Goal: Task Accomplishment & Management: Use online tool/utility

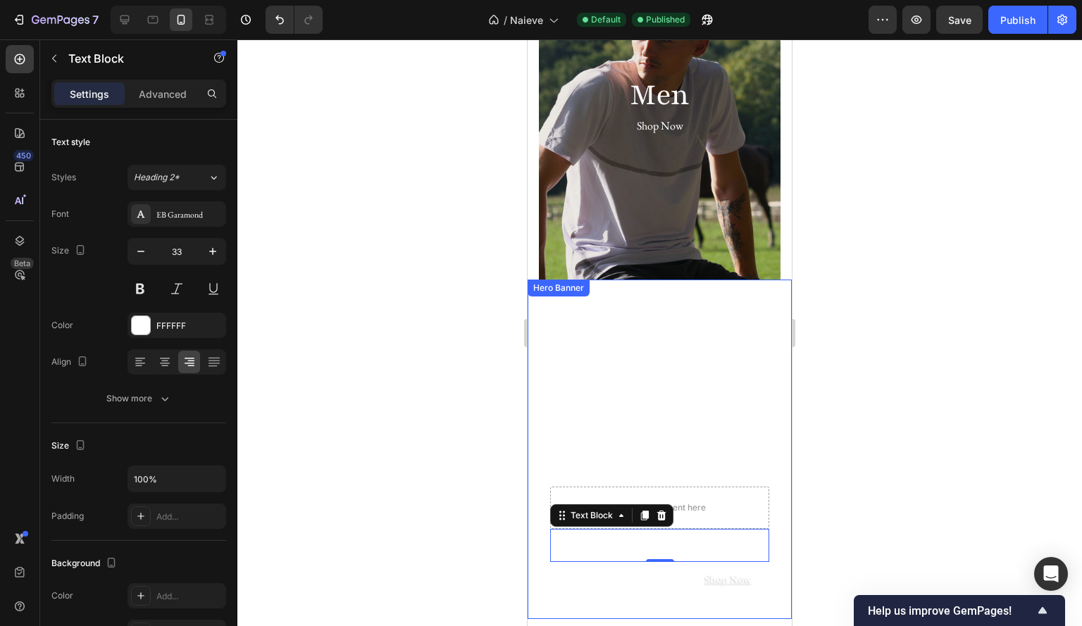
scroll to position [504, 0]
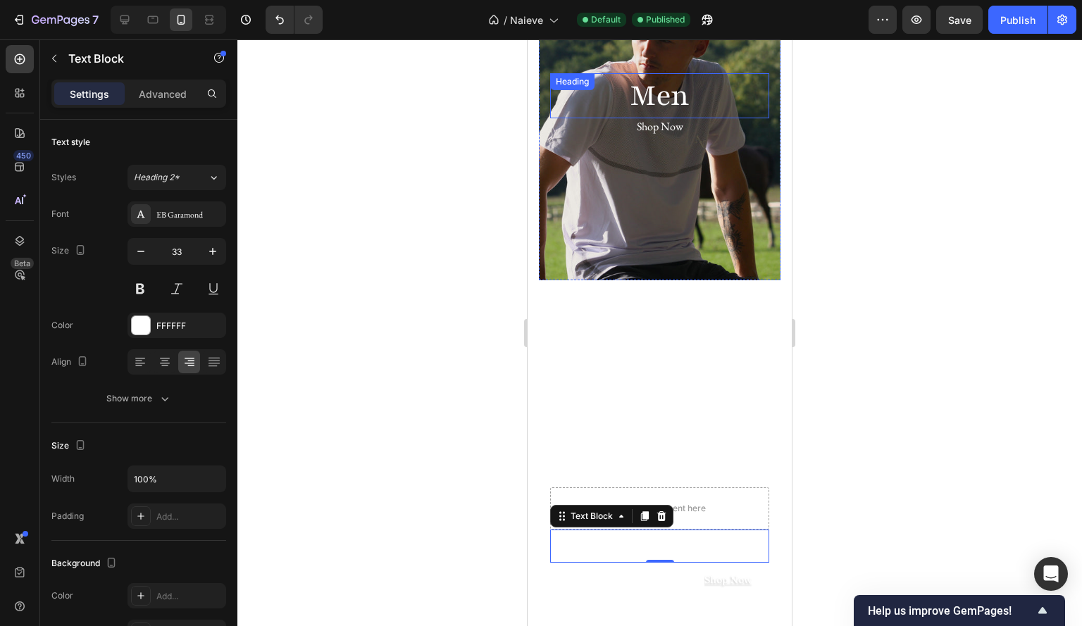
click at [654, 92] on h2 "Men" at bounding box center [659, 95] width 219 height 45
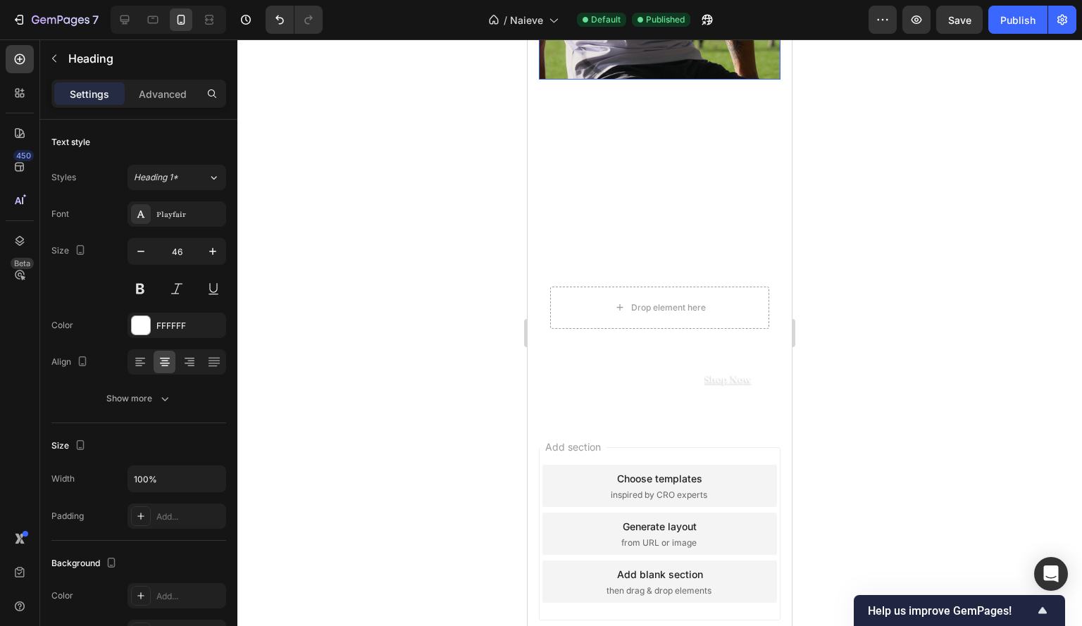
scroll to position [709, 0]
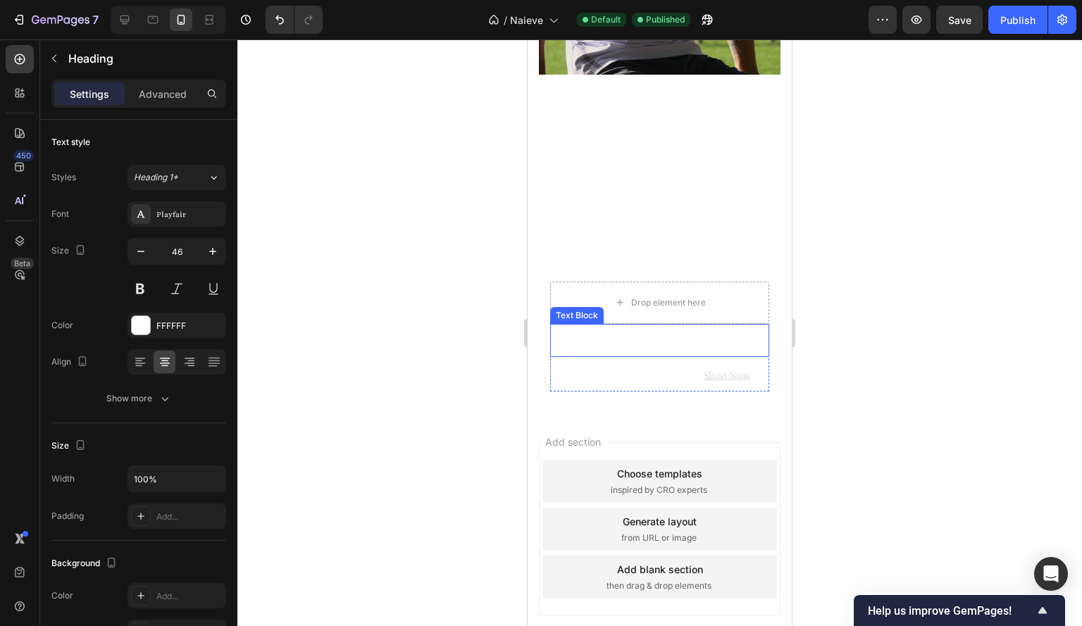
click at [674, 346] on p "The Sakura Collection" at bounding box center [660, 340] width 216 height 30
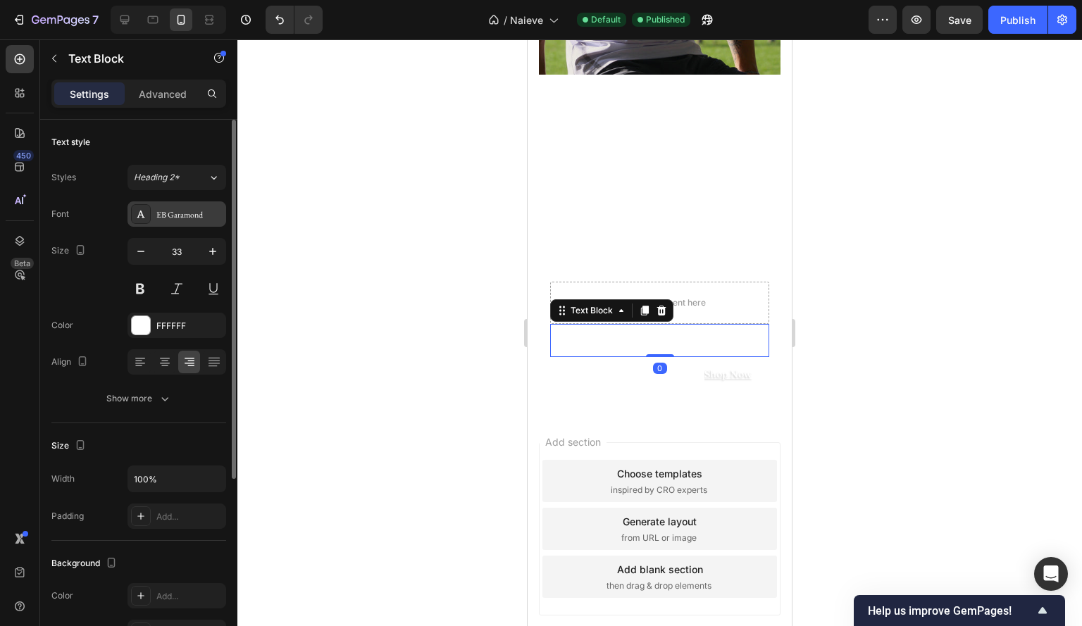
click at [176, 213] on div "EB Garamond" at bounding box center [189, 215] width 66 height 13
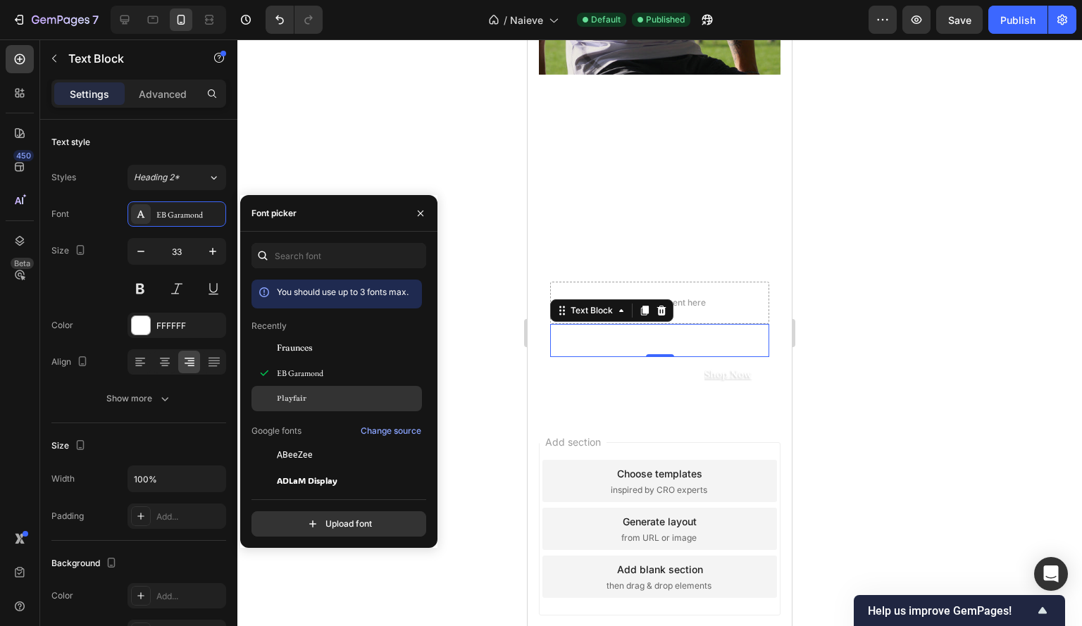
click at [300, 393] on span "Playfair" at bounding box center [292, 398] width 30 height 13
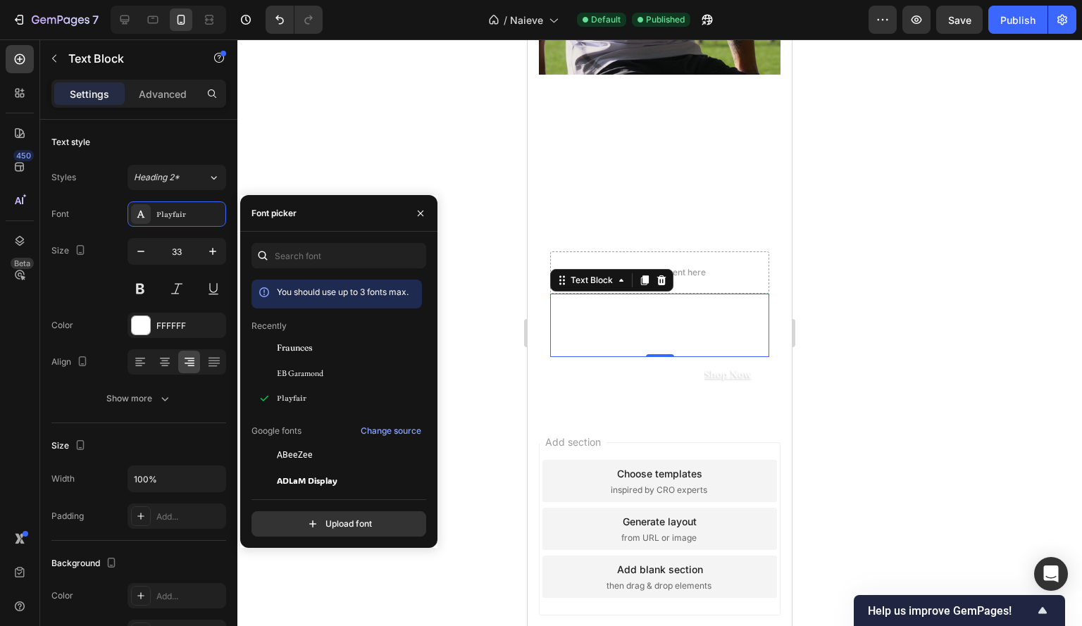
click at [899, 309] on div at bounding box center [659, 332] width 845 height 587
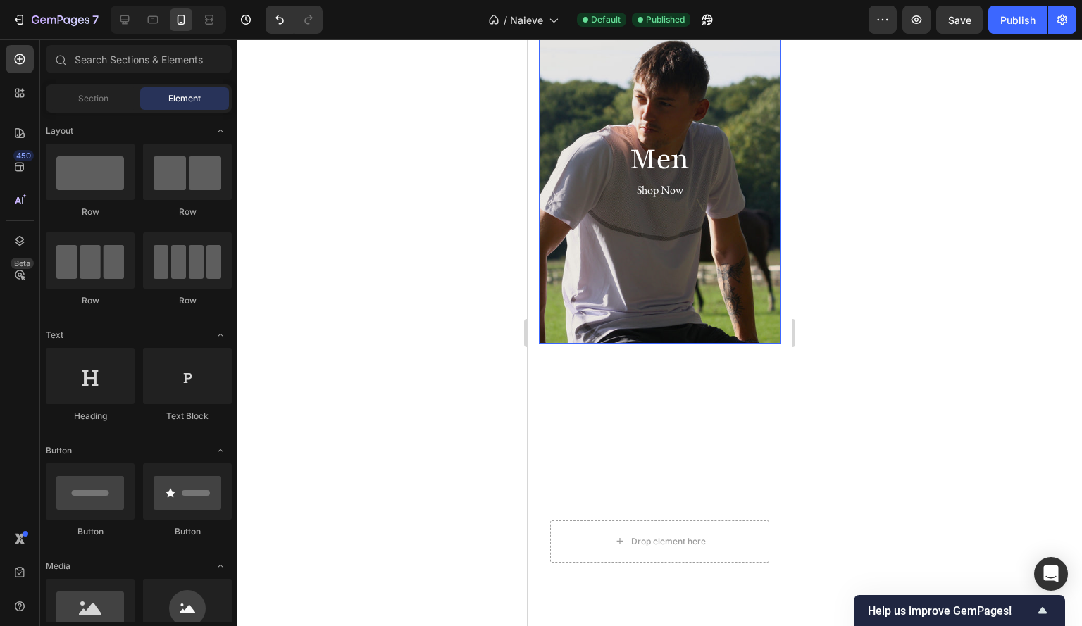
scroll to position [434, 0]
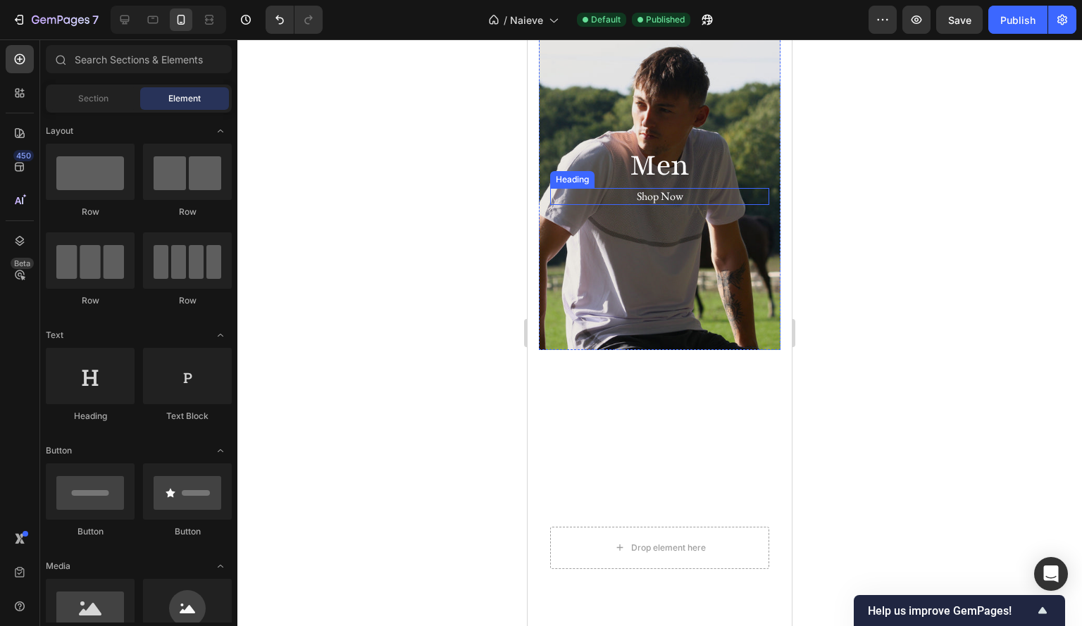
click at [685, 190] on h2 "Shop Now" at bounding box center [659, 197] width 219 height 18
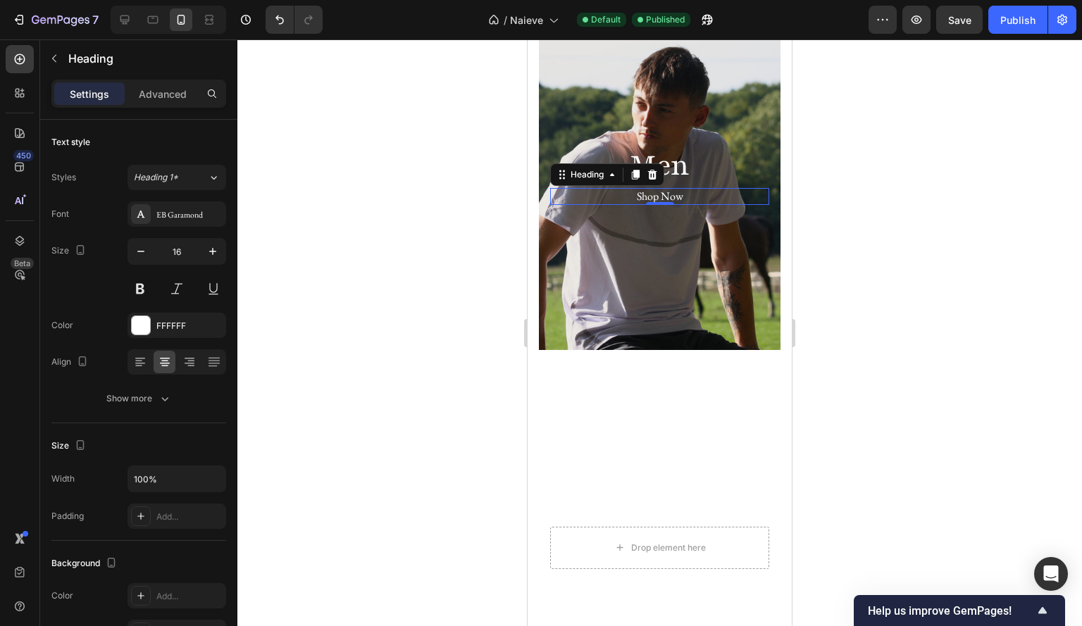
click at [399, 182] on div at bounding box center [659, 332] width 845 height 587
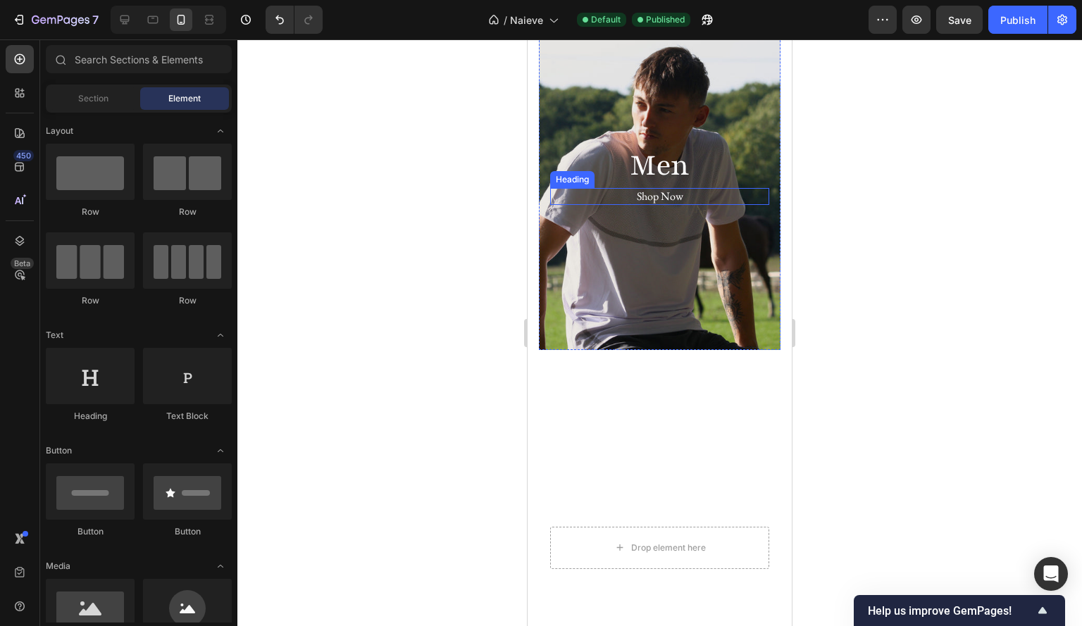
click at [696, 199] on h2 "Shop Now" at bounding box center [659, 197] width 219 height 18
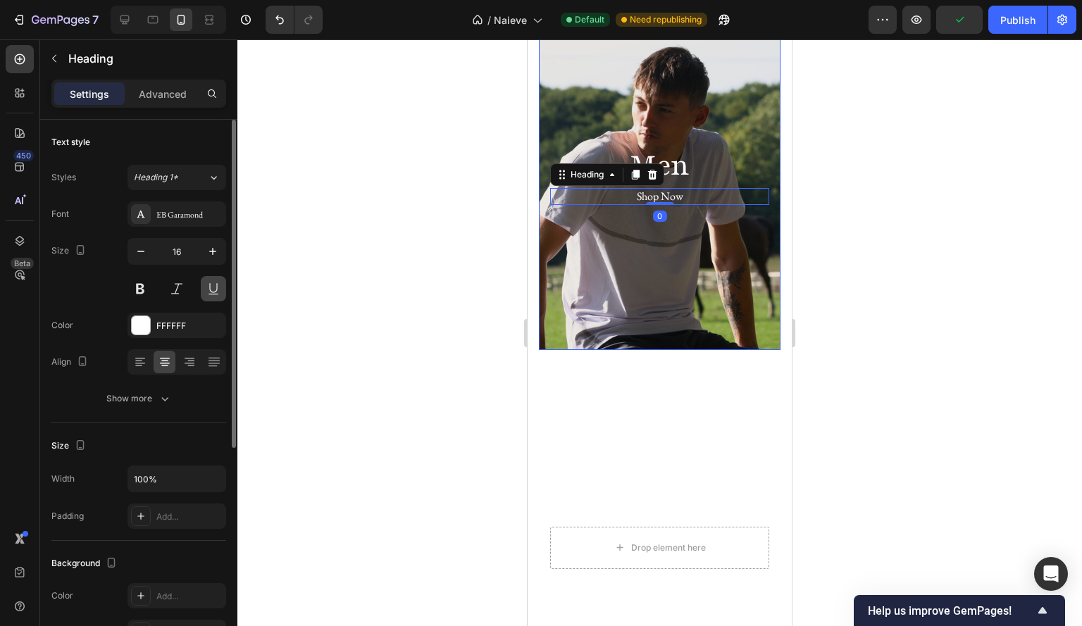
click at [204, 294] on button at bounding box center [213, 288] width 25 height 25
click at [942, 248] on div at bounding box center [659, 332] width 845 height 587
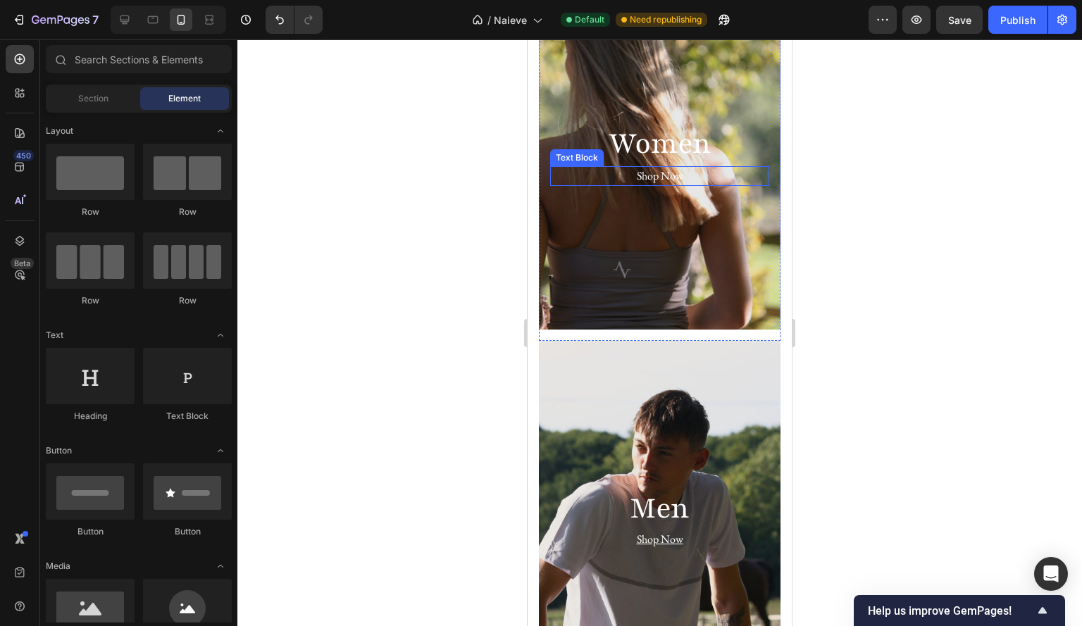
scroll to position [90, 0]
click at [702, 173] on div "Shop Now" at bounding box center [659, 177] width 219 height 20
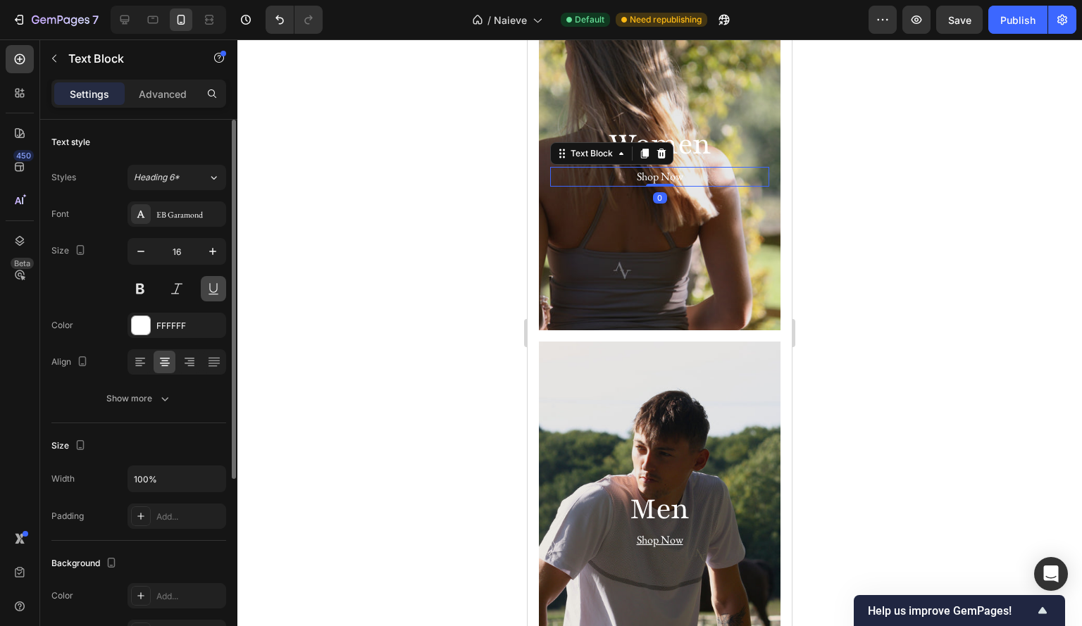
click at [205, 290] on button at bounding box center [213, 288] width 25 height 25
click at [929, 256] on div at bounding box center [659, 332] width 845 height 587
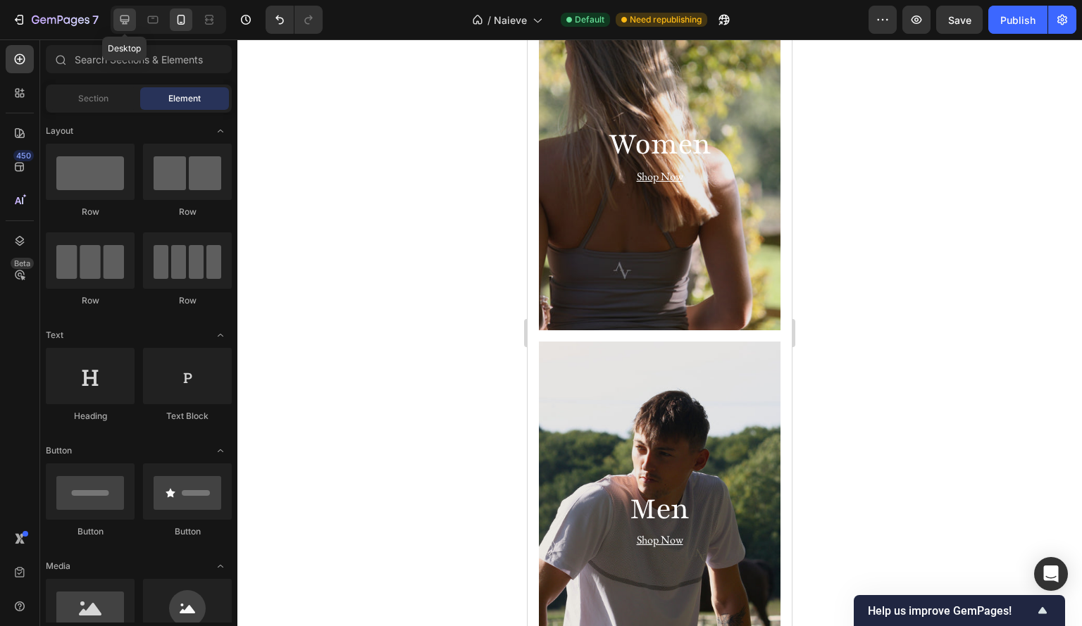
click at [124, 14] on icon at bounding box center [125, 20] width 14 height 14
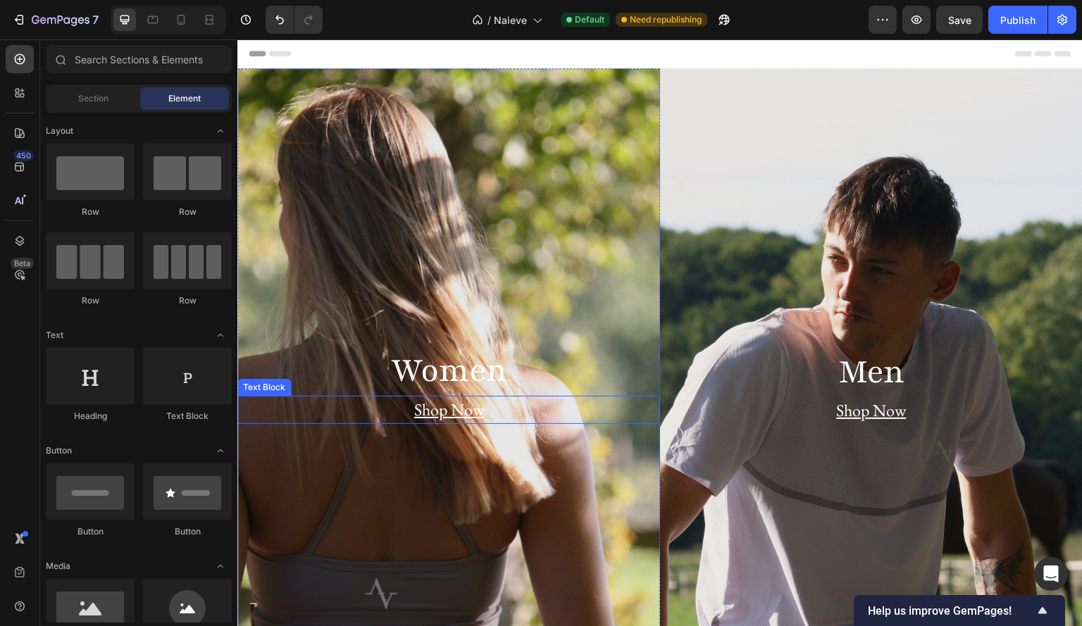
click at [549, 401] on div "Shop Now" at bounding box center [448, 410] width 423 height 28
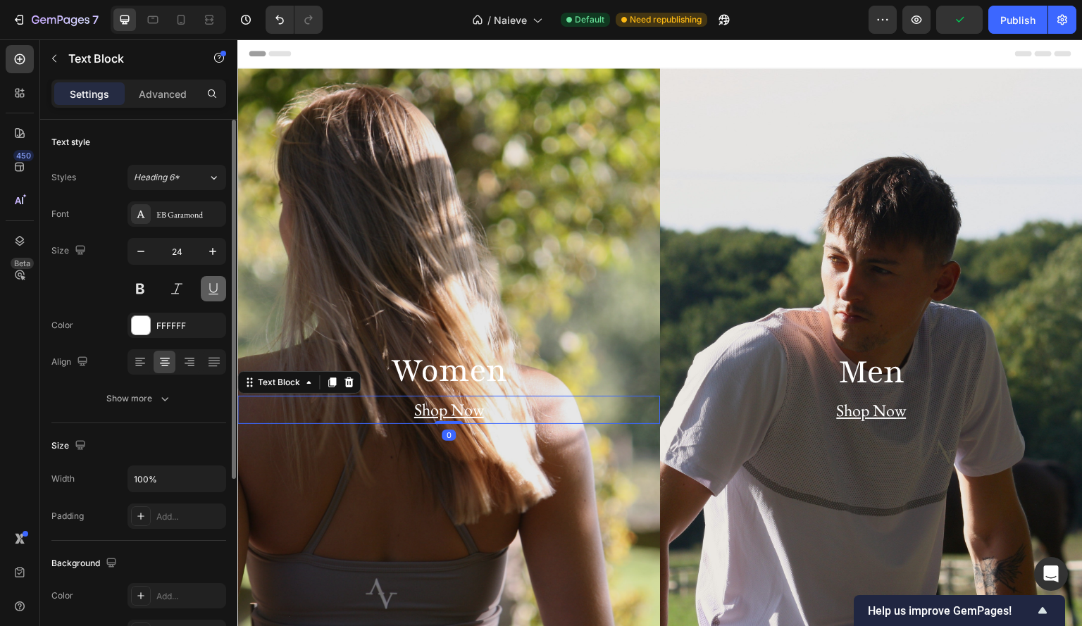
click at [210, 292] on button at bounding box center [213, 288] width 25 height 25
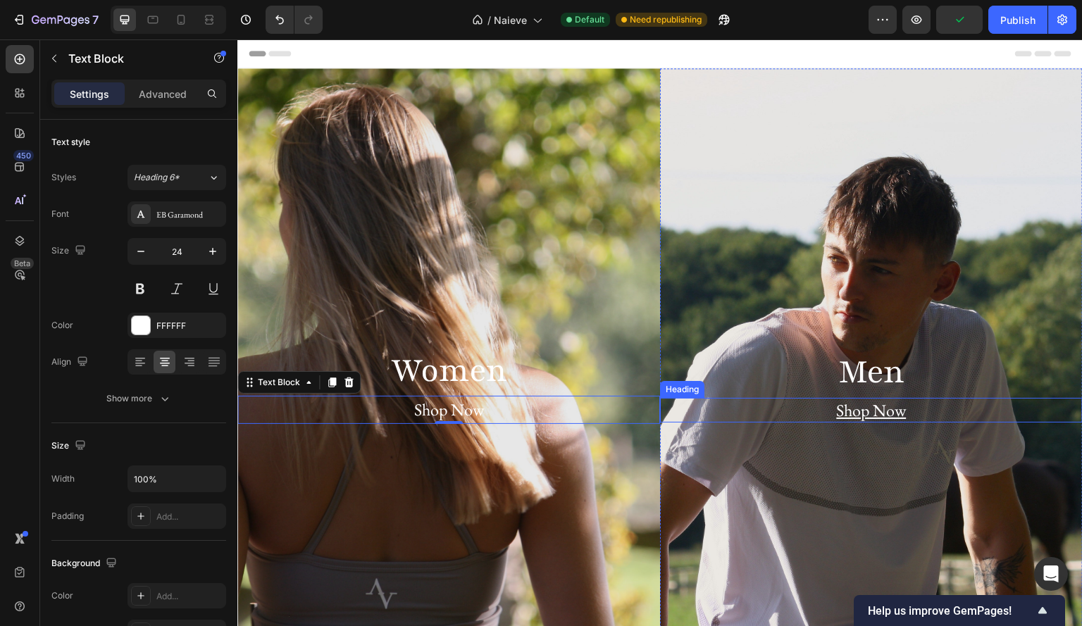
click at [956, 412] on h2 "Shop Now" at bounding box center [871, 410] width 423 height 25
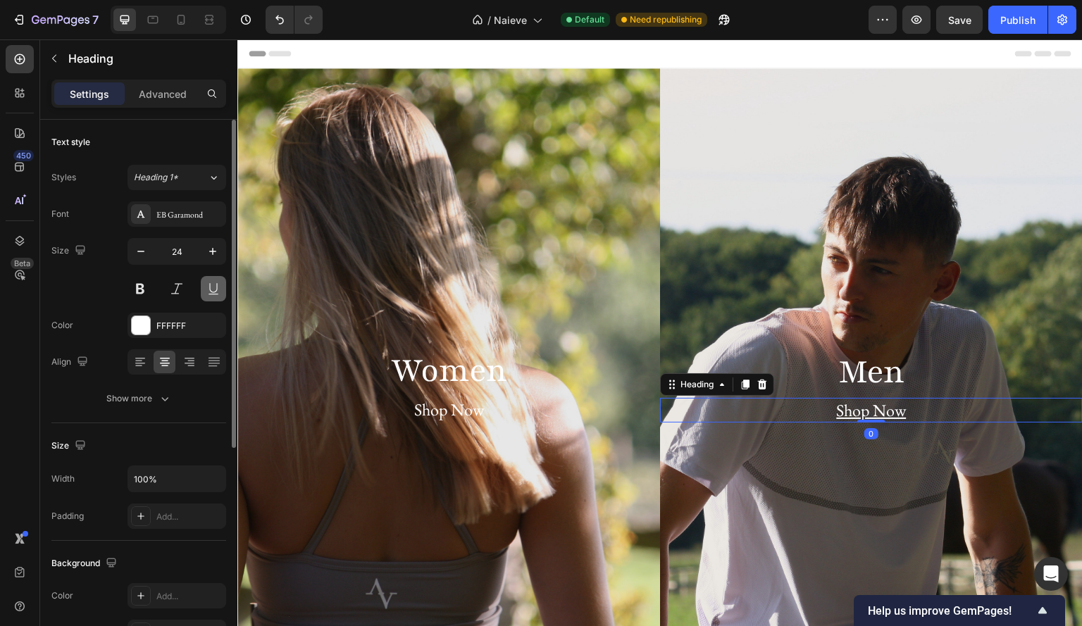
click at [209, 285] on button at bounding box center [213, 288] width 25 height 25
click at [179, 284] on button at bounding box center [176, 288] width 25 height 25
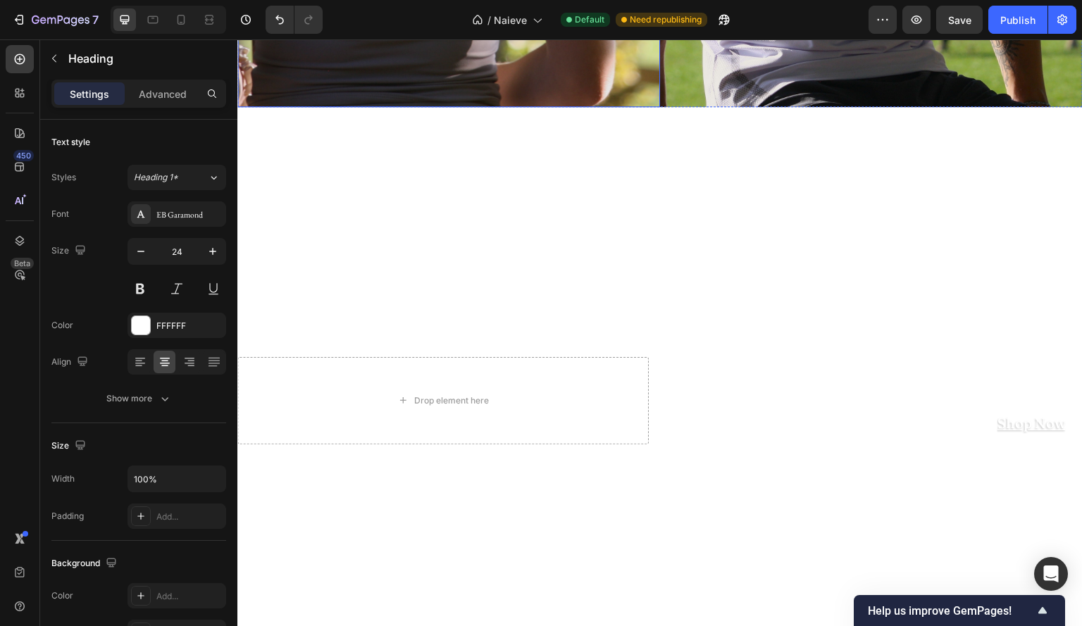
scroll to position [600, 0]
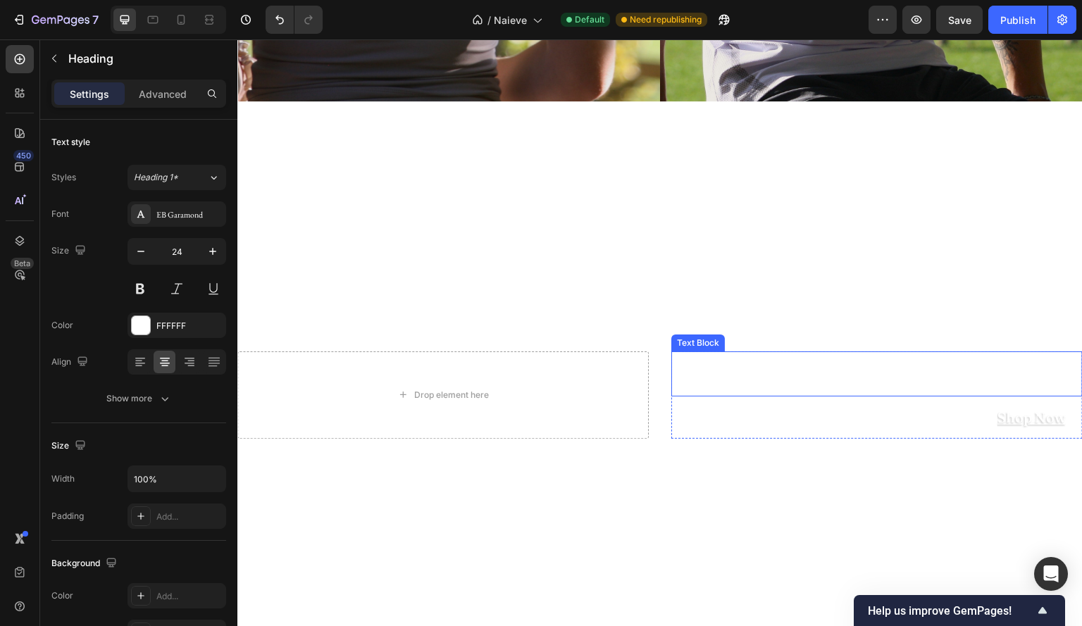
click at [766, 380] on p "The Sakura Collection" at bounding box center [877, 374] width 409 height 42
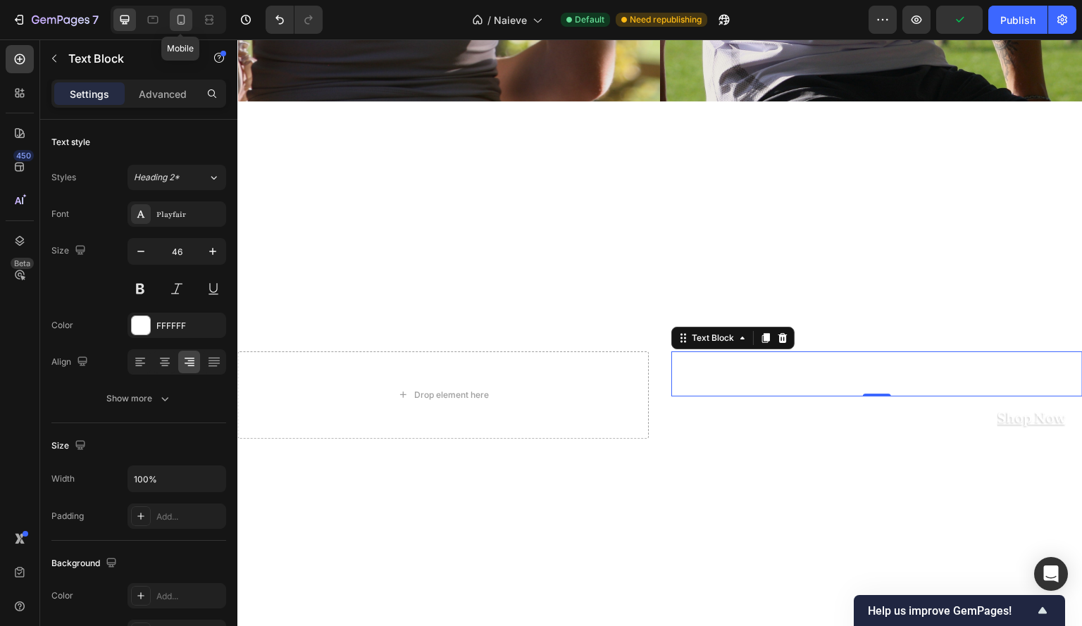
click at [181, 25] on icon at bounding box center [181, 20] width 14 height 14
type input "33"
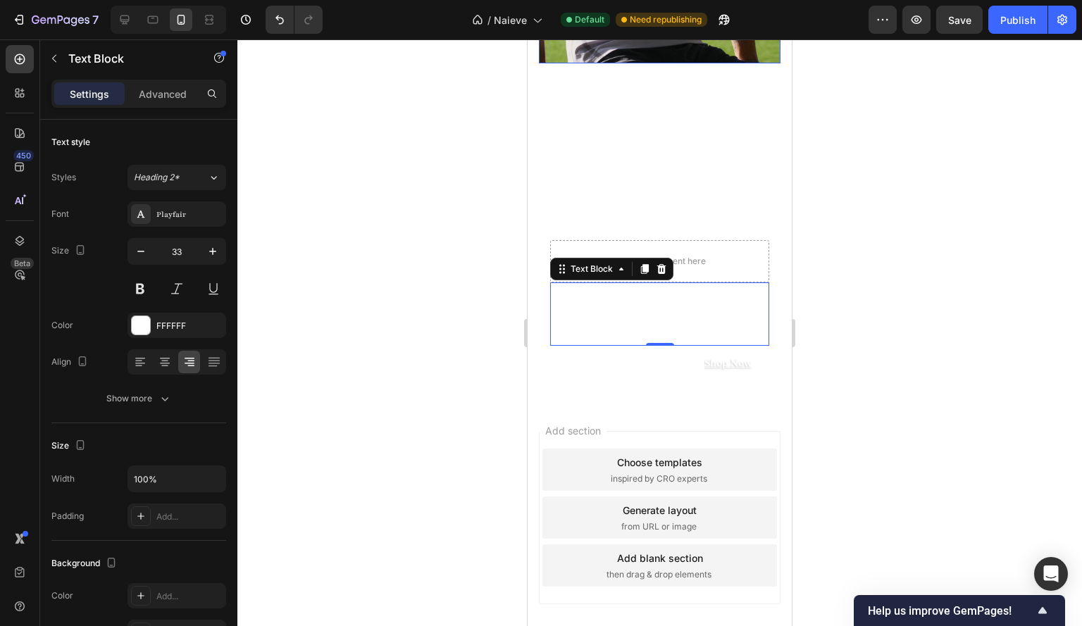
scroll to position [726, 0]
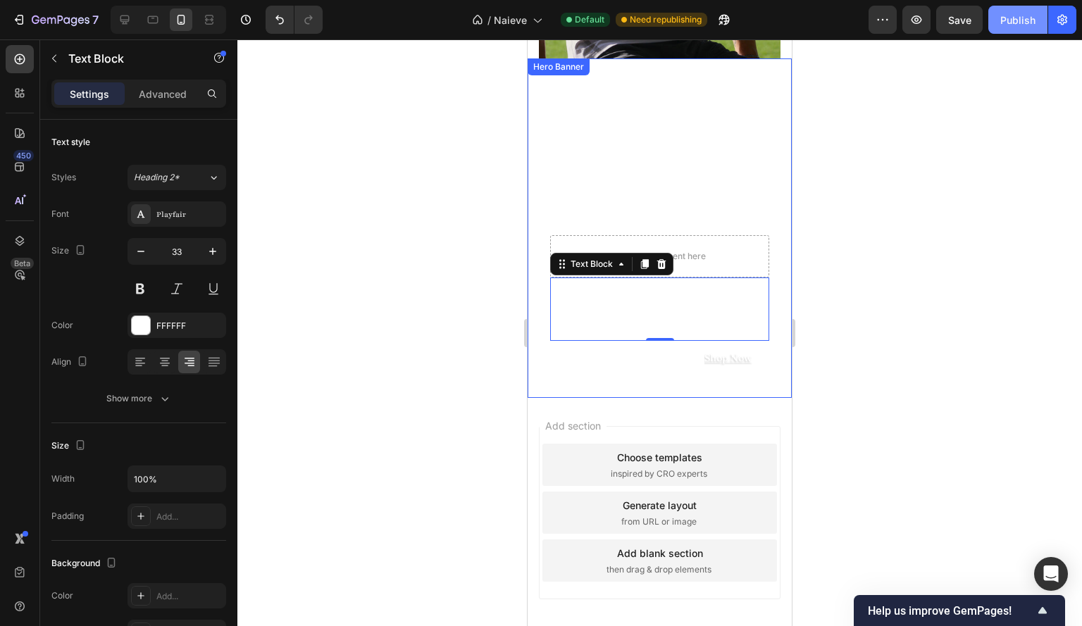
click at [1031, 12] on button "Publish" at bounding box center [1017, 20] width 59 height 28
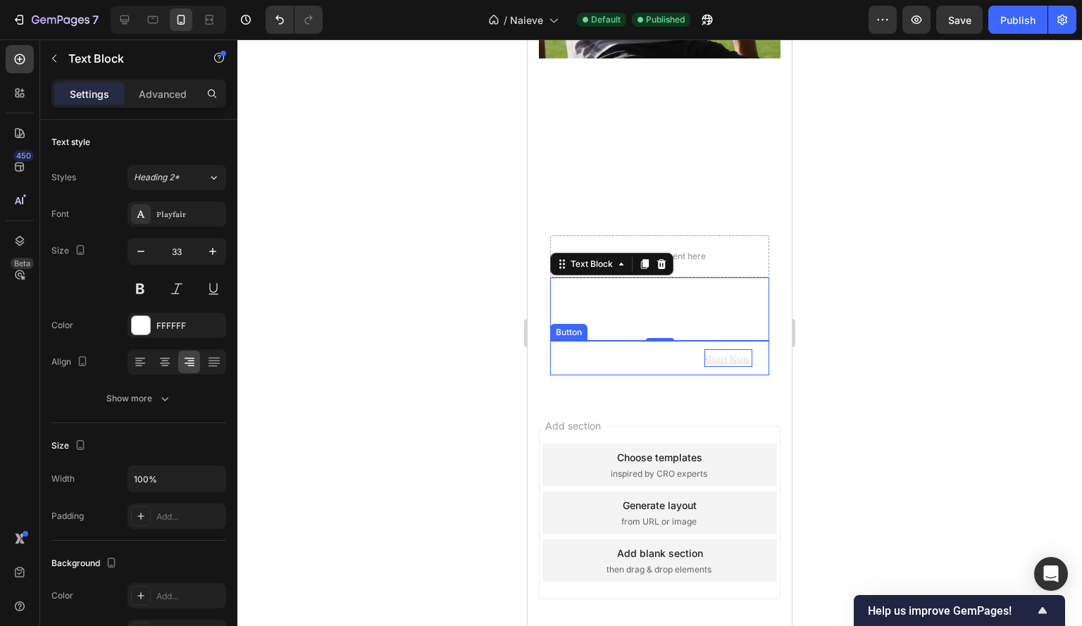
click at [731, 353] on p "Shop Now" at bounding box center [728, 358] width 48 height 18
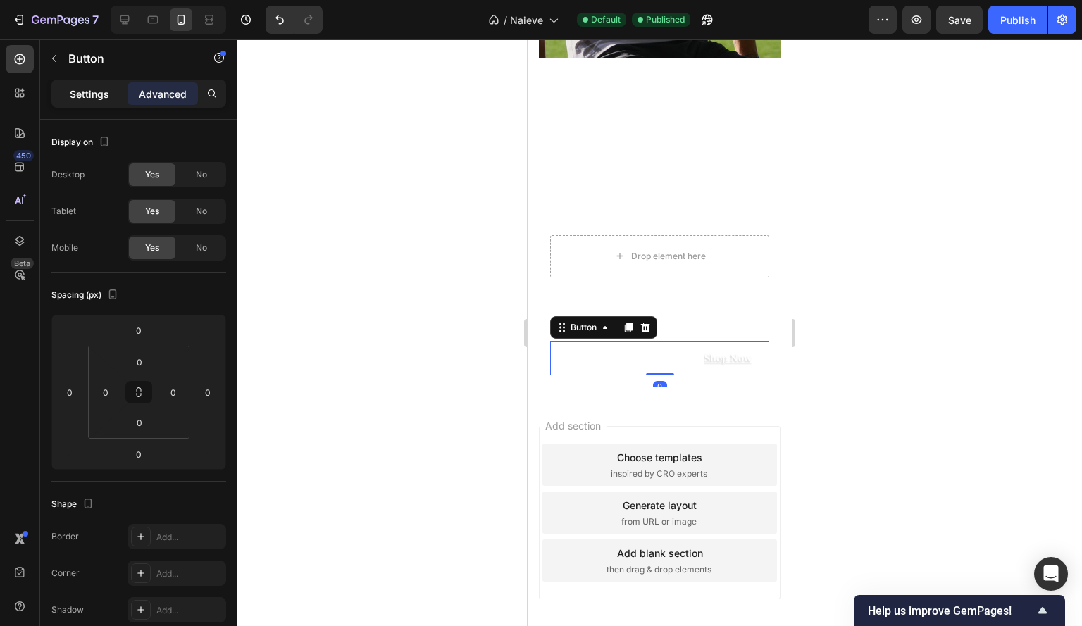
click at [68, 95] on div "Settings" at bounding box center [89, 93] width 70 height 23
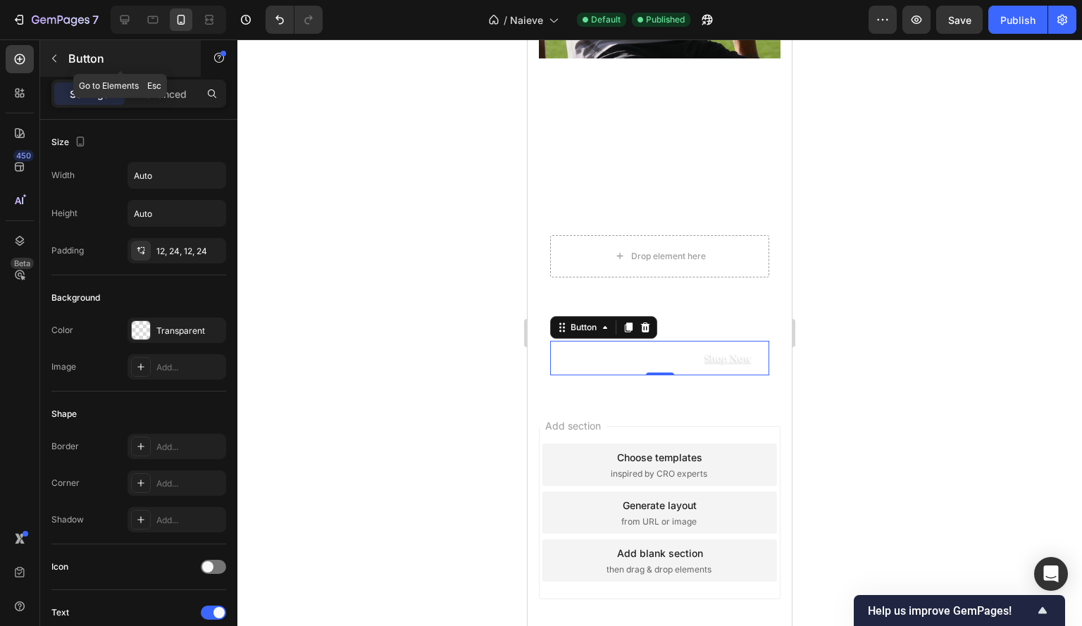
click at [63, 60] on button "button" at bounding box center [54, 58] width 23 height 23
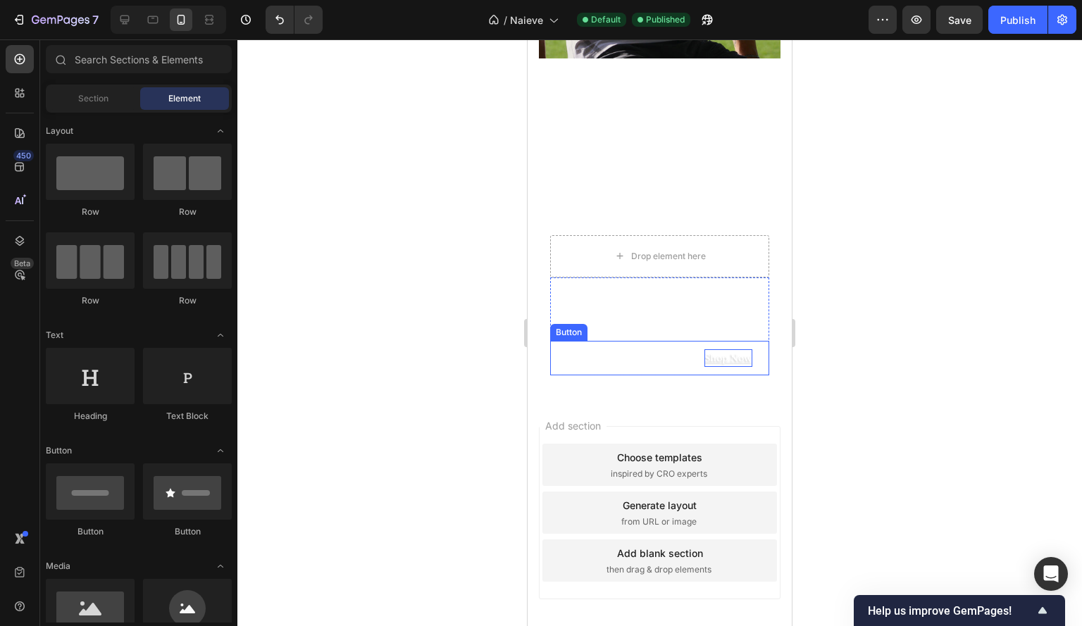
click at [716, 364] on p "Shop Now" at bounding box center [728, 358] width 48 height 18
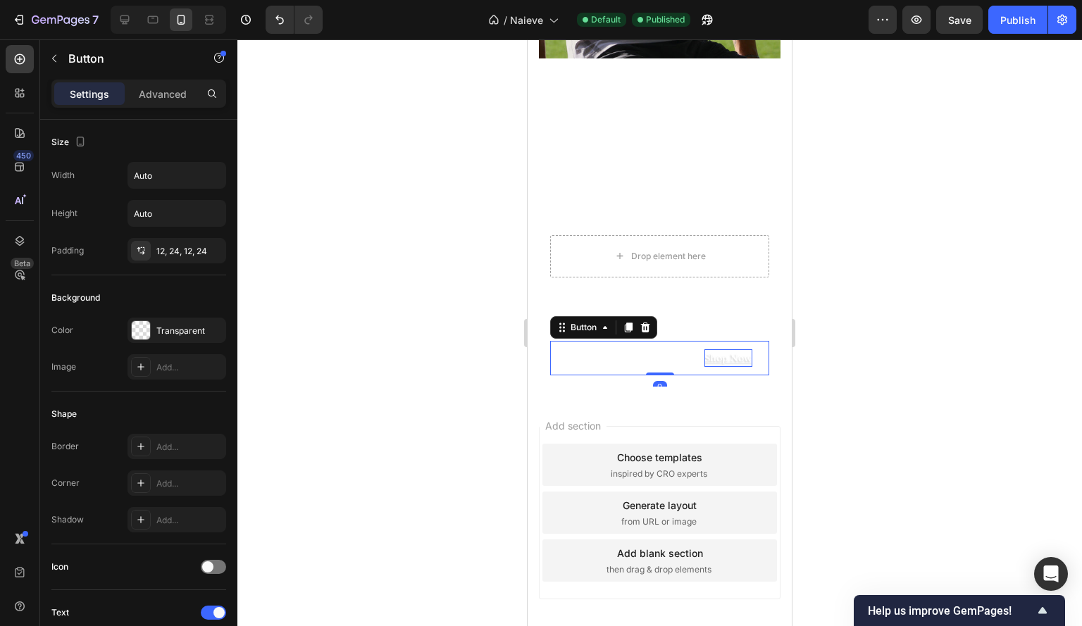
click at [716, 364] on p "Shop Now" at bounding box center [728, 358] width 48 height 18
click at [726, 350] on p "Shop Now" at bounding box center [728, 358] width 48 height 18
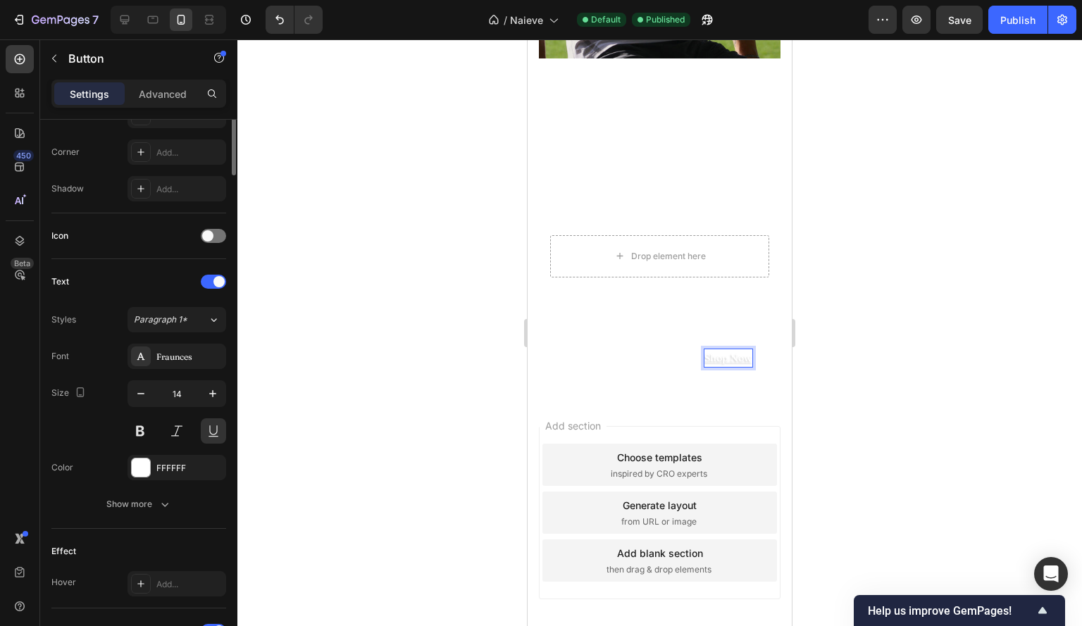
scroll to position [395, 0]
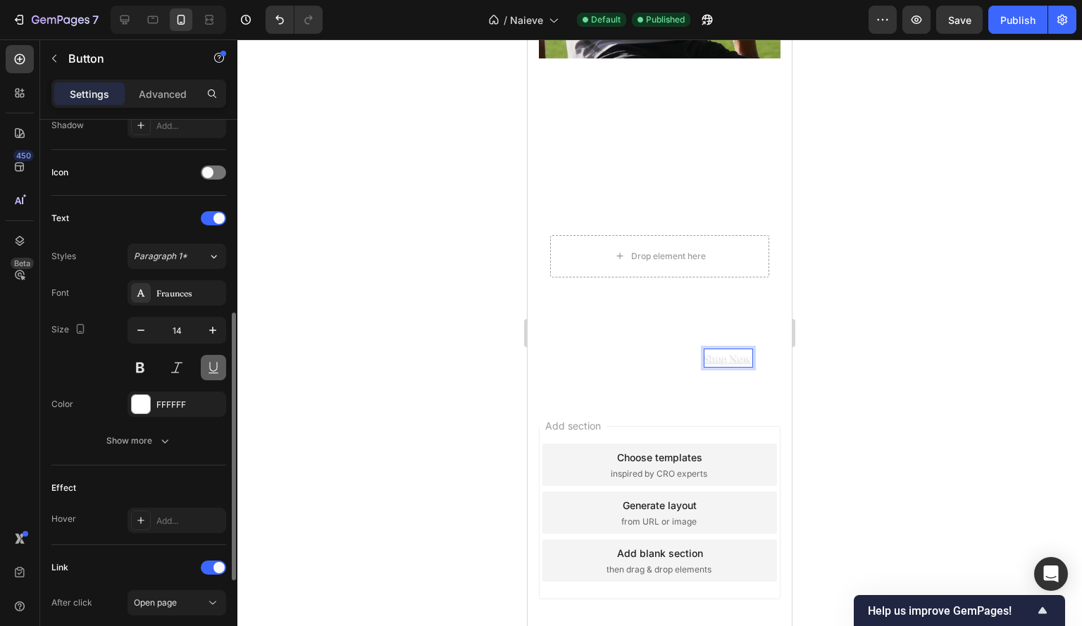
click at [209, 357] on button at bounding box center [213, 367] width 25 height 25
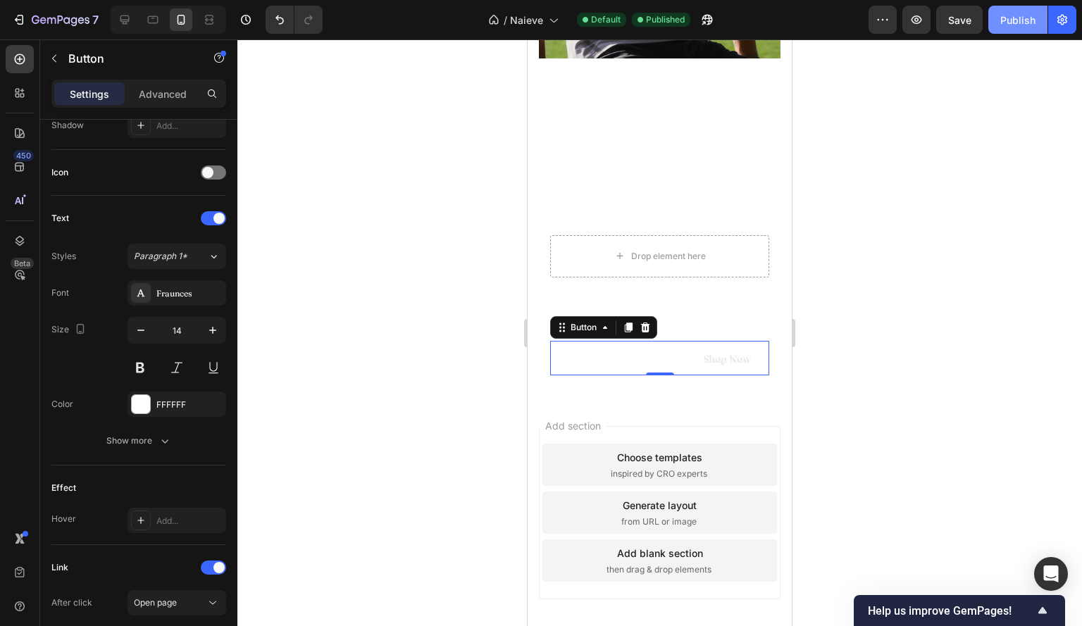
click at [1022, 16] on div "Publish" at bounding box center [1017, 20] width 35 height 15
click at [25, 20] on icon "button" at bounding box center [19, 20] width 14 height 14
